Goal: Task Accomplishment & Management: Manage account settings

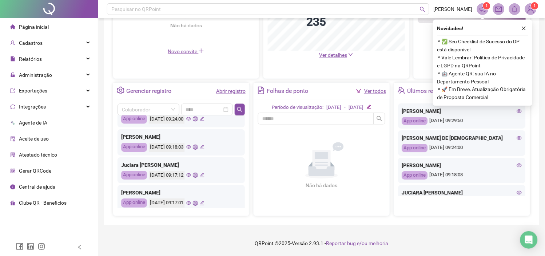
scroll to position [19, 0]
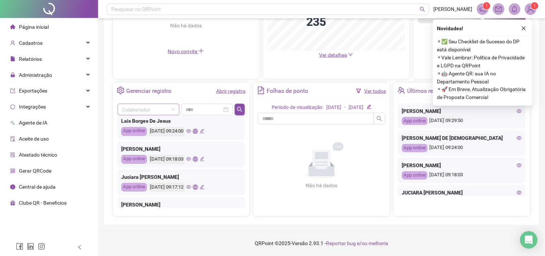
click at [174, 108] on span at bounding box center [148, 109] width 53 height 11
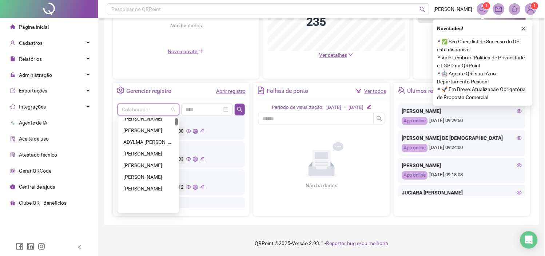
scroll to position [0, 0]
click at [155, 125] on div "Adalmiro dos Reis Junior" at bounding box center [148, 124] width 50 height 8
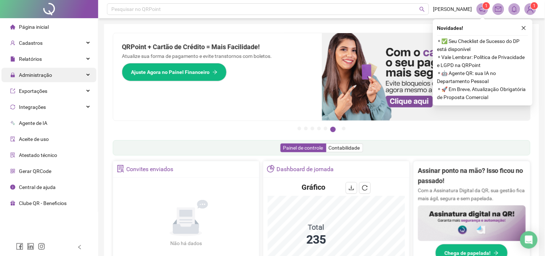
click at [49, 76] on span "Administração" at bounding box center [35, 75] width 33 height 6
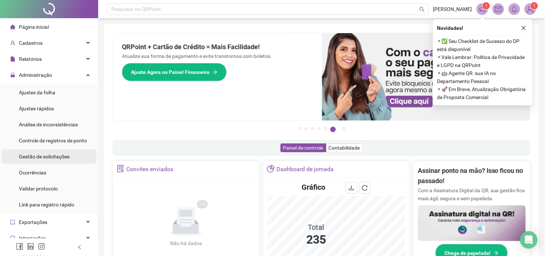
click at [53, 156] on span "Gestão de solicitações" at bounding box center [44, 157] width 51 height 6
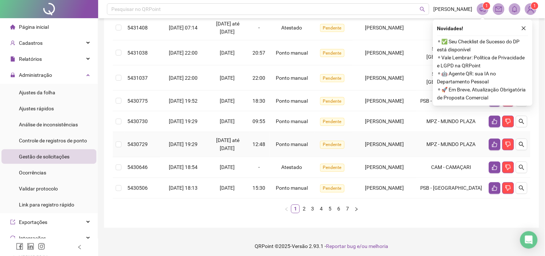
scroll to position [231, 0]
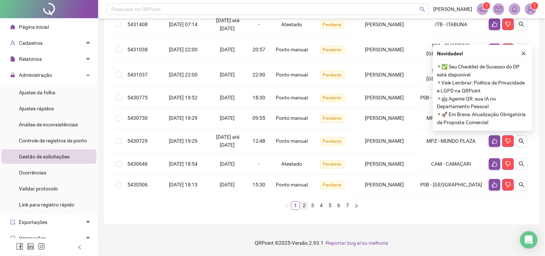
click at [304, 204] on link "2" at bounding box center [304, 206] width 8 height 8
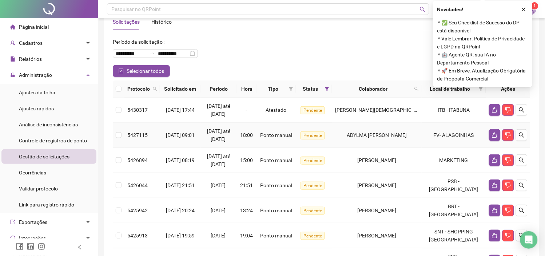
scroll to position [0, 0]
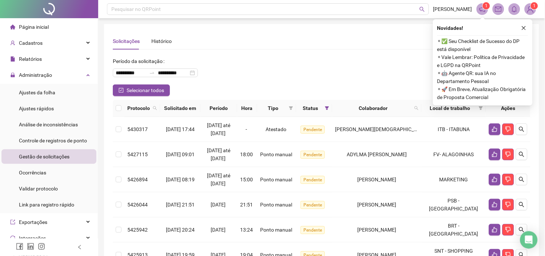
click at [31, 28] on span "Página inicial" at bounding box center [34, 27] width 30 height 6
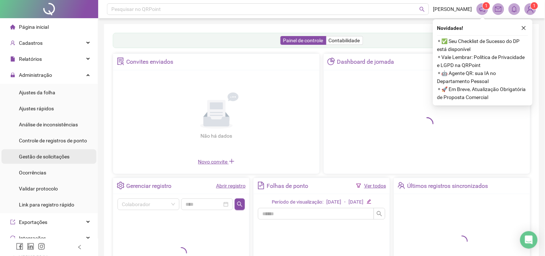
click at [44, 156] on span "Gestão de solicitações" at bounding box center [44, 157] width 51 height 6
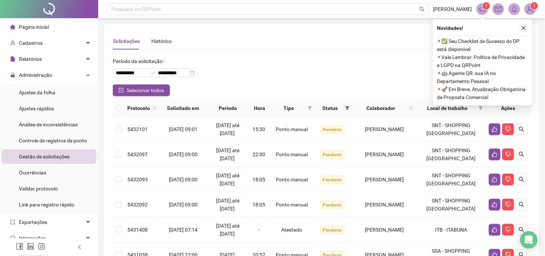
click at [525, 31] on button "button" at bounding box center [524, 28] width 9 height 9
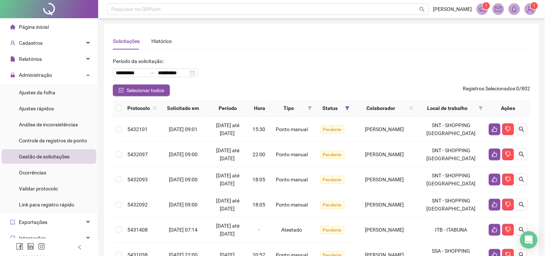
click at [532, 12] on img at bounding box center [530, 9] width 11 height 11
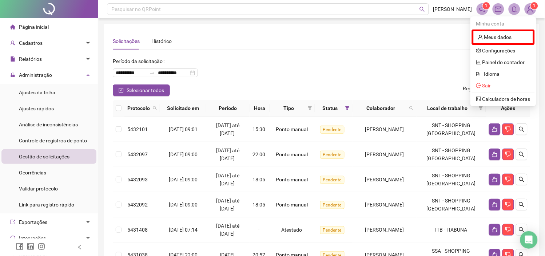
click at [421, 59] on div "**********" at bounding box center [322, 69] width 418 height 29
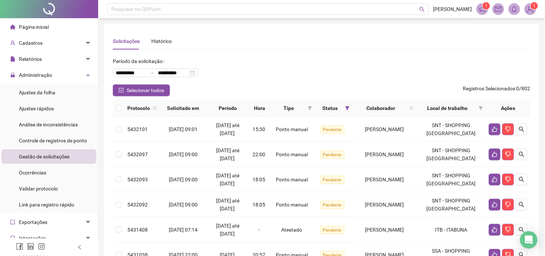
click at [454, 46] on div "Solicitações Histórico" at bounding box center [322, 41] width 418 height 17
